Goal: Task Accomplishment & Management: Complete application form

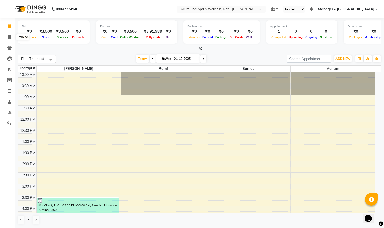
click at [8, 35] on span at bounding box center [9, 37] width 9 height 6
select select "8529"
select select "service"
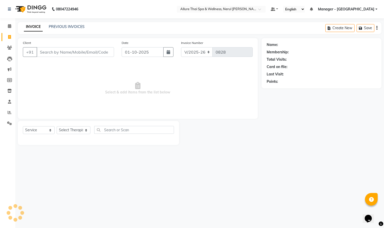
click at [76, 50] on input "Client" at bounding box center [75, 52] width 77 height 10
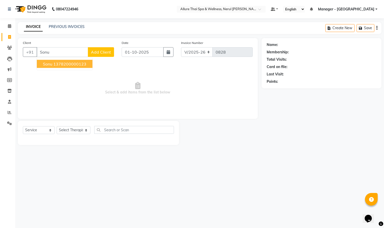
type input "Sonu"
click at [100, 50] on span "Add Client" at bounding box center [101, 51] width 20 height 5
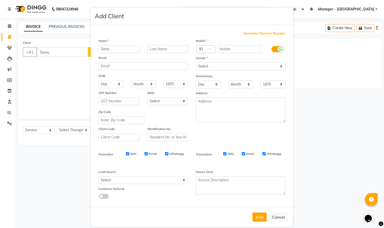
click at [307, 86] on ngb-modal-window "Add Client Generate Dummy Number Name [PERSON_NAME] Email DOB Day 01 02 03 04 0…" at bounding box center [192, 114] width 384 height 228
click at [274, 214] on button "Cancel" at bounding box center [279, 217] width 20 height 10
select select
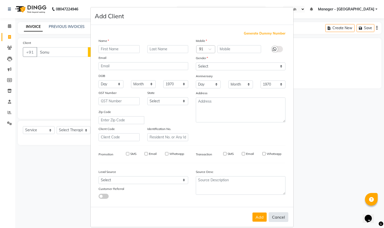
select select
checkbox input "false"
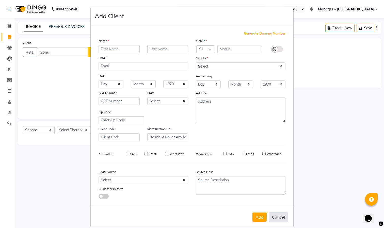
checkbox input "false"
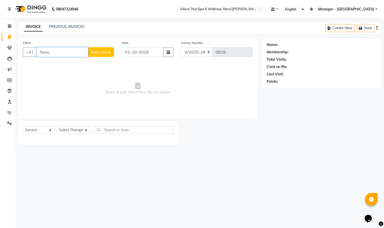
click at [67, 53] on input "Sonu" at bounding box center [63, 52] width 52 height 10
type input "S"
click at [61, 25] on link "PREVIOUS INVOICES" at bounding box center [67, 26] width 36 height 5
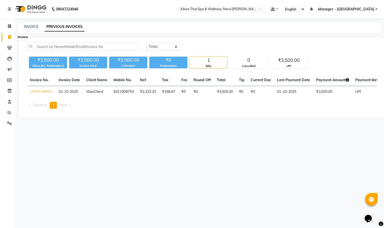
click at [11, 37] on icon at bounding box center [9, 37] width 3 height 4
select select "8529"
select select "service"
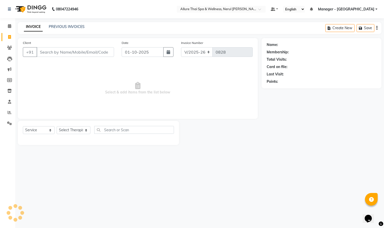
click at [62, 51] on input "Client" at bounding box center [75, 52] width 77 height 10
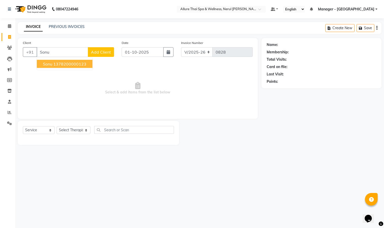
type input "Sonu"
click at [97, 52] on span "Add Client" at bounding box center [101, 51] width 20 height 5
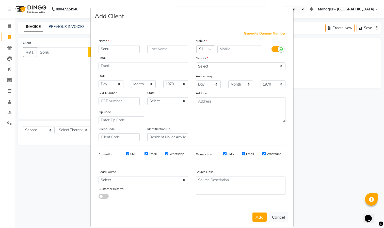
click at [248, 34] on span "Generate Dummy Number" at bounding box center [265, 33] width 42 height 5
type input "1378200000124"
checkbox input "false"
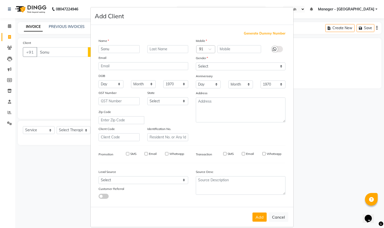
checkbox input "false"
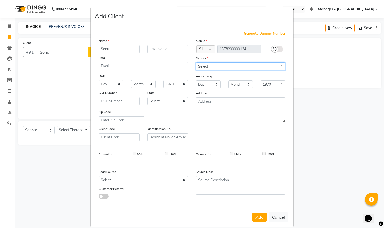
click at [222, 66] on select "Select [DEMOGRAPHIC_DATA] [DEMOGRAPHIC_DATA] Other Prefer Not To Say" at bounding box center [241, 66] width 90 height 8
select select "[DEMOGRAPHIC_DATA]"
click at [196, 62] on select "Select [DEMOGRAPHIC_DATA] [DEMOGRAPHIC_DATA] Other Prefer Not To Say" at bounding box center [241, 66] width 90 height 8
click at [254, 215] on button "Add" at bounding box center [259, 216] width 14 height 9
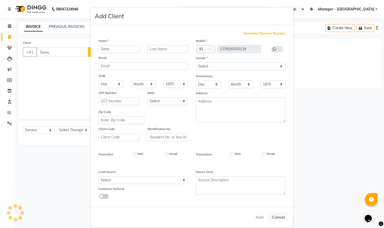
type input "1378200000124"
select select
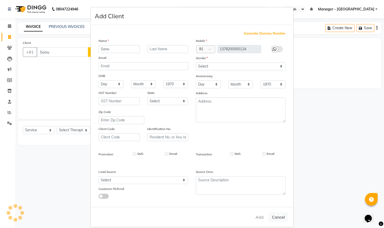
select select
checkbox input "false"
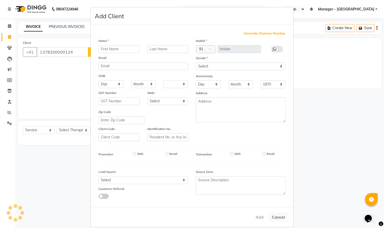
checkbox input "false"
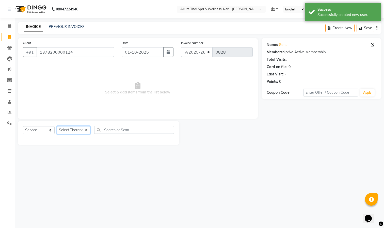
click at [69, 131] on select "Select Therapist Barnet Manager - [PERSON_NAME] [PERSON_NAME] [PERSON_NAME]" at bounding box center [74, 130] width 34 height 8
select select "91027"
click at [57, 126] on select "Select Therapist Barnet Manager - [PERSON_NAME] [PERSON_NAME] [PERSON_NAME]" at bounding box center [74, 130] width 34 height 8
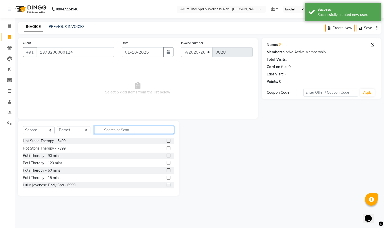
click at [129, 131] on input "text" at bounding box center [134, 130] width 80 height 8
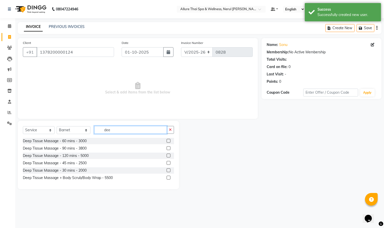
type input "dee"
click at [169, 140] on label at bounding box center [168, 141] width 4 height 4
click at [169, 140] on input "checkbox" at bounding box center [167, 140] width 3 height 3
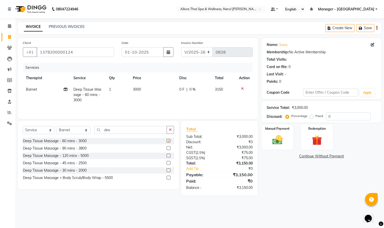
checkbox input "false"
click at [331, 117] on input "0" at bounding box center [348, 116] width 44 height 8
click at [315, 115] on label "Fixed" at bounding box center [319, 116] width 8 height 5
click at [310, 115] on input "Fixed" at bounding box center [312, 116] width 4 height 4
radio input "true"
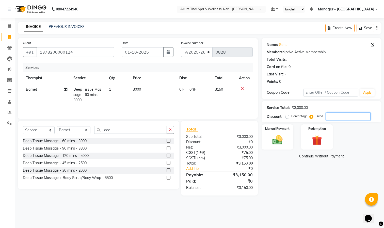
click at [332, 116] on input "number" at bounding box center [348, 116] width 44 height 8
type input "1650"
click at [276, 132] on div "Manual Payment" at bounding box center [277, 137] width 33 height 26
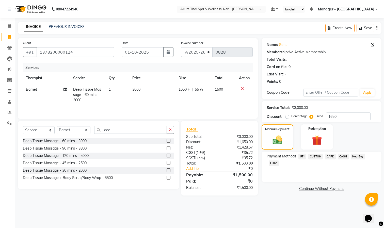
click at [301, 155] on span "UPI" at bounding box center [302, 157] width 8 height 6
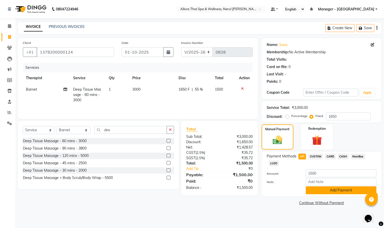
click at [324, 193] on button "Add Payment" at bounding box center [341, 190] width 71 height 8
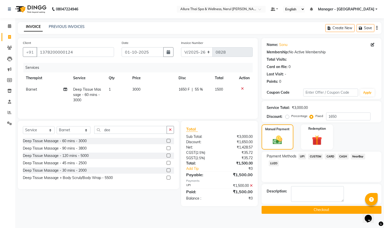
click at [294, 209] on button "Checkout" at bounding box center [321, 210] width 120 height 8
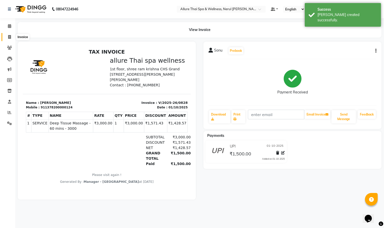
click at [8, 35] on icon at bounding box center [9, 37] width 3 height 4
select select "service"
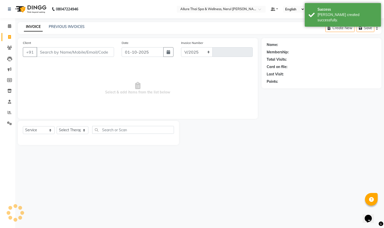
select select "8529"
type input "0829"
click at [65, 25] on link "PREVIOUS INVOICES" at bounding box center [67, 26] width 36 height 5
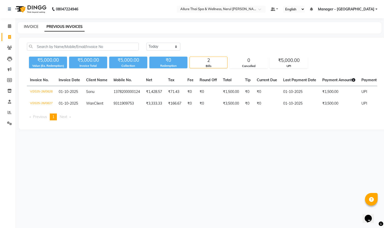
click at [29, 24] on link "INVOICE" at bounding box center [31, 26] width 14 height 5
select select "service"
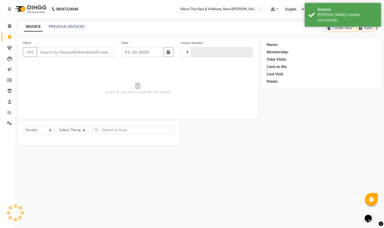
type input "0829"
select select "8529"
